Goal: Navigation & Orientation: Go to known website

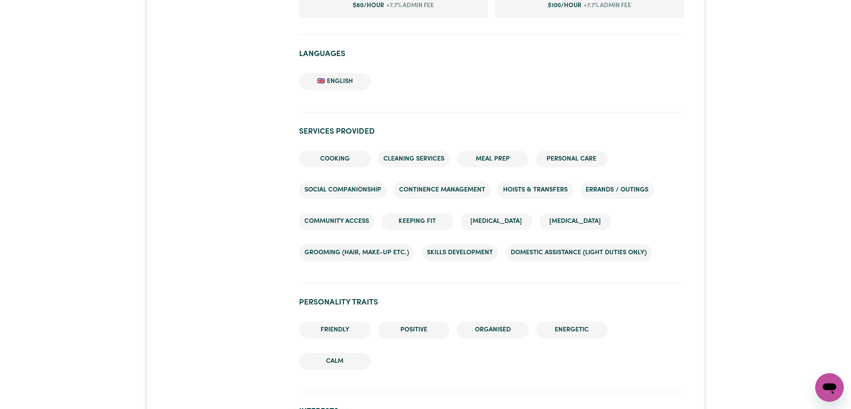
scroll to position [799, 0]
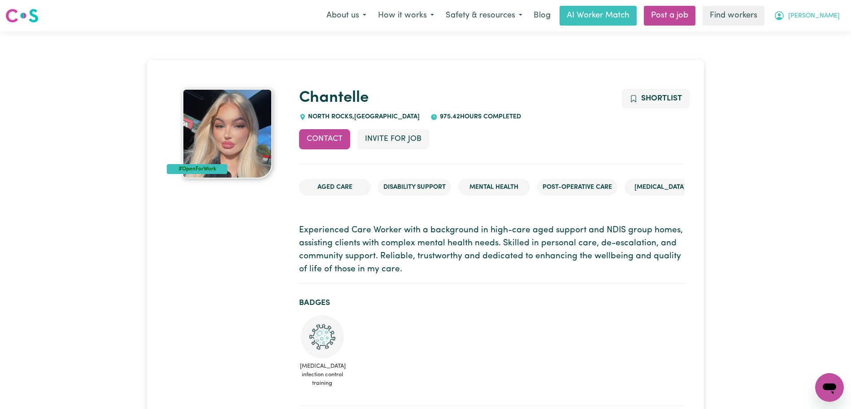
click at [836, 17] on button "[PERSON_NAME]" at bounding box center [807, 15] width 78 height 19
click at [815, 51] on link "Logout" at bounding box center [809, 51] width 71 height 17
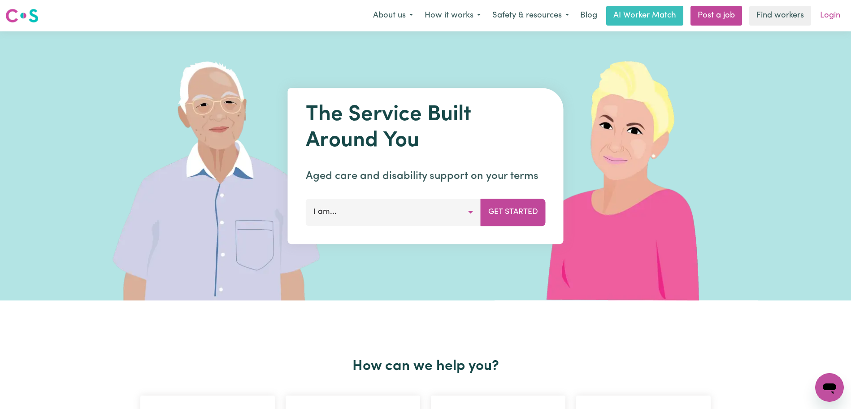
click at [831, 7] on link "Login" at bounding box center [830, 16] width 31 height 20
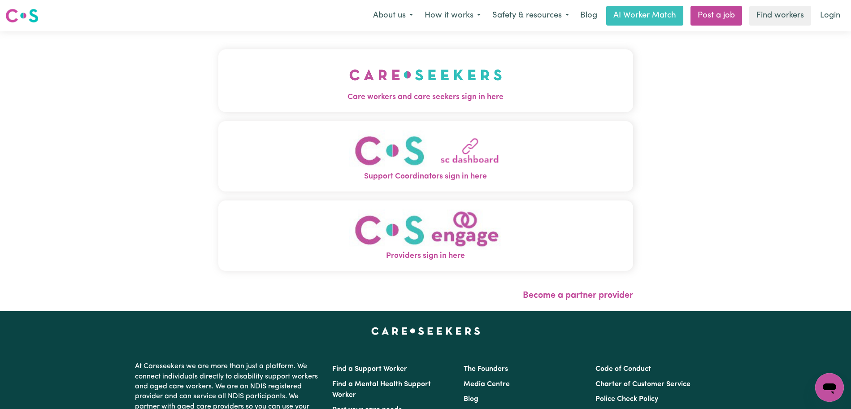
click at [571, 74] on button "Care workers and care seekers sign in here" at bounding box center [425, 80] width 415 height 63
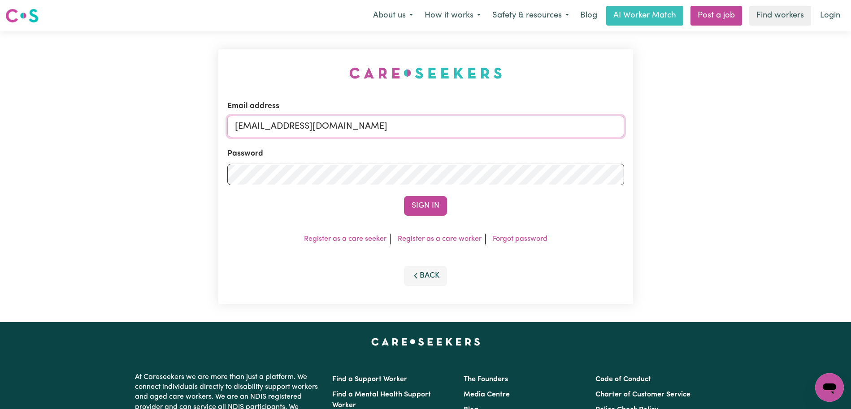
click at [561, 129] on input "[EMAIL_ADDRESS][DOMAIN_NAME]" at bounding box center [425, 127] width 397 height 22
drag, startPoint x: 528, startPoint y: 126, endPoint x: 282, endPoint y: 127, distance: 246.6
click at [282, 127] on input "[EMAIL_ADDRESS][DOMAIN_NAME]" at bounding box center [425, 127] width 397 height 22
paste input "BruceTW"
type input "[EMAIL_ADDRESS][DOMAIN_NAME]"
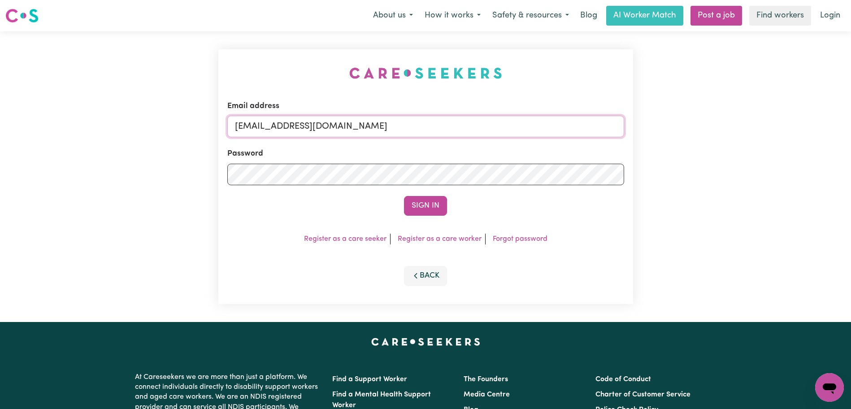
click at [404, 196] on button "Sign In" at bounding box center [425, 206] width 43 height 20
